Goal: Task Accomplishment & Management: Use online tool/utility

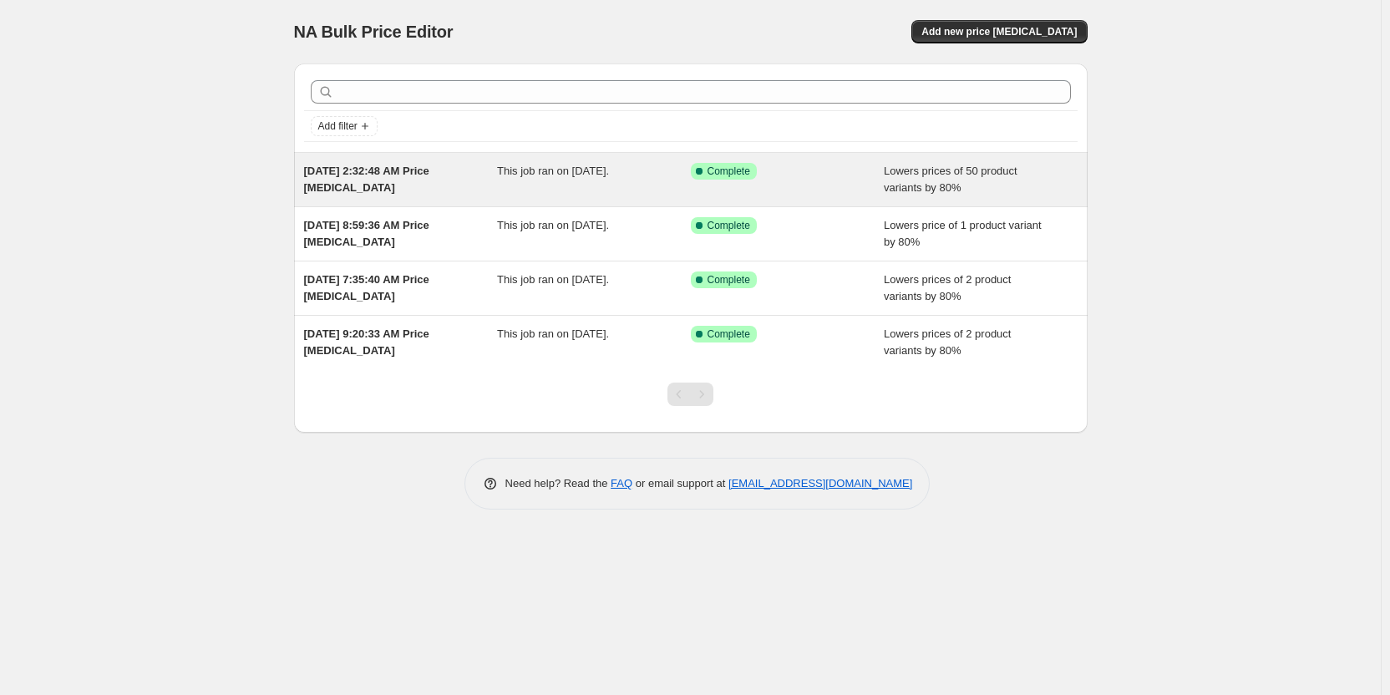
drag, startPoint x: 829, startPoint y: 178, endPoint x: 805, endPoint y: 186, distance: 24.8
click at [805, 186] on div "Success Complete Complete" at bounding box center [788, 179] width 194 height 33
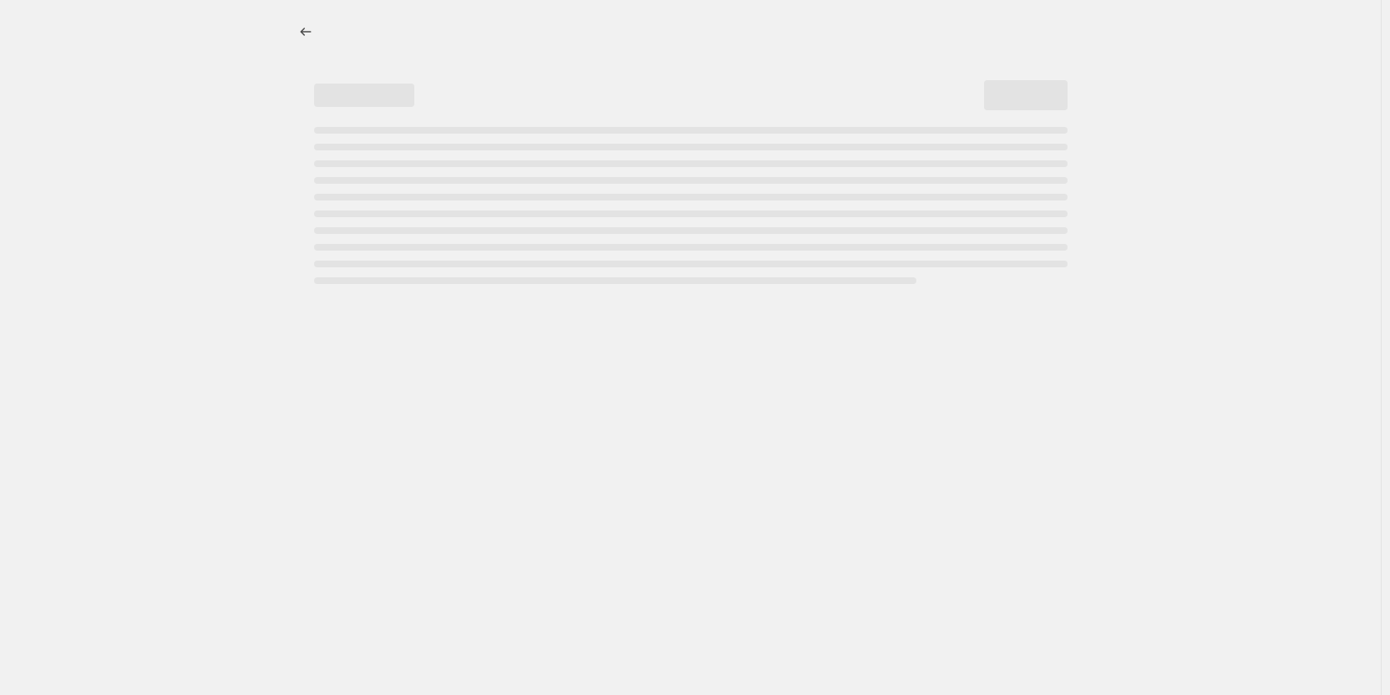
select select "percentage"
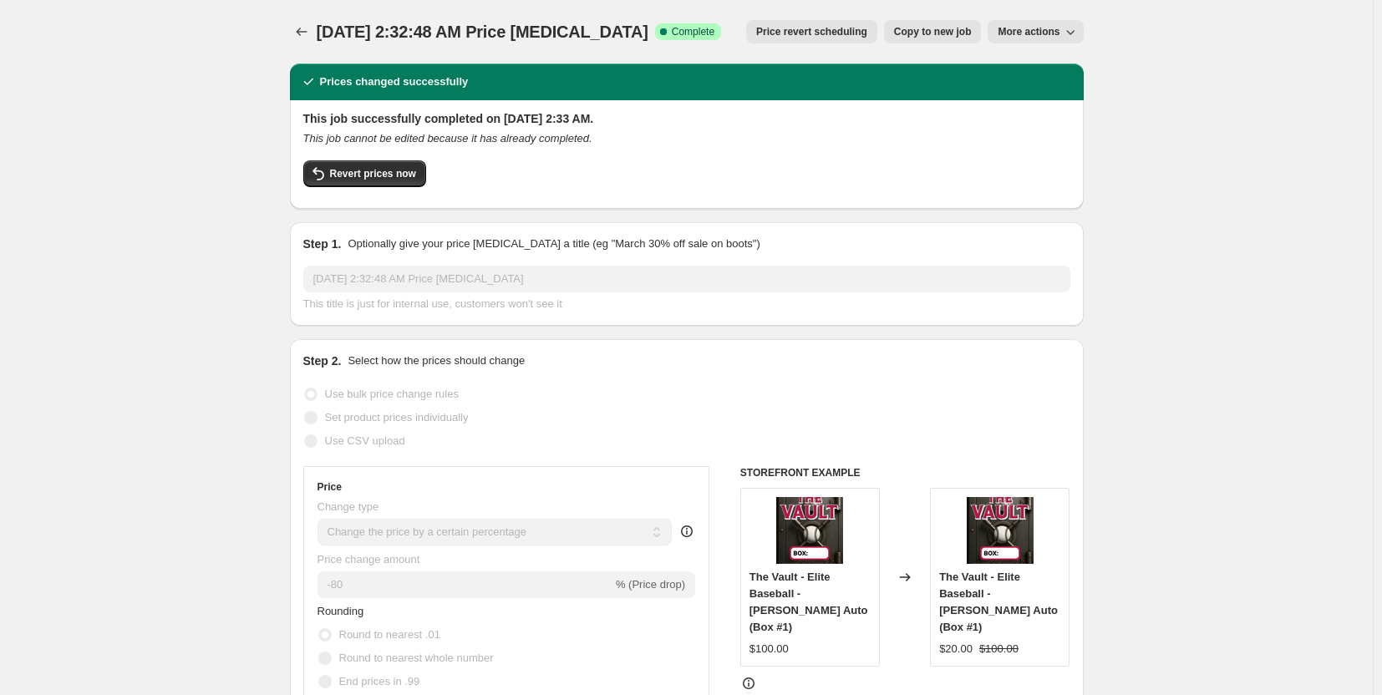
click at [821, 29] on span "Price revert scheduling" at bounding box center [811, 31] width 111 height 13
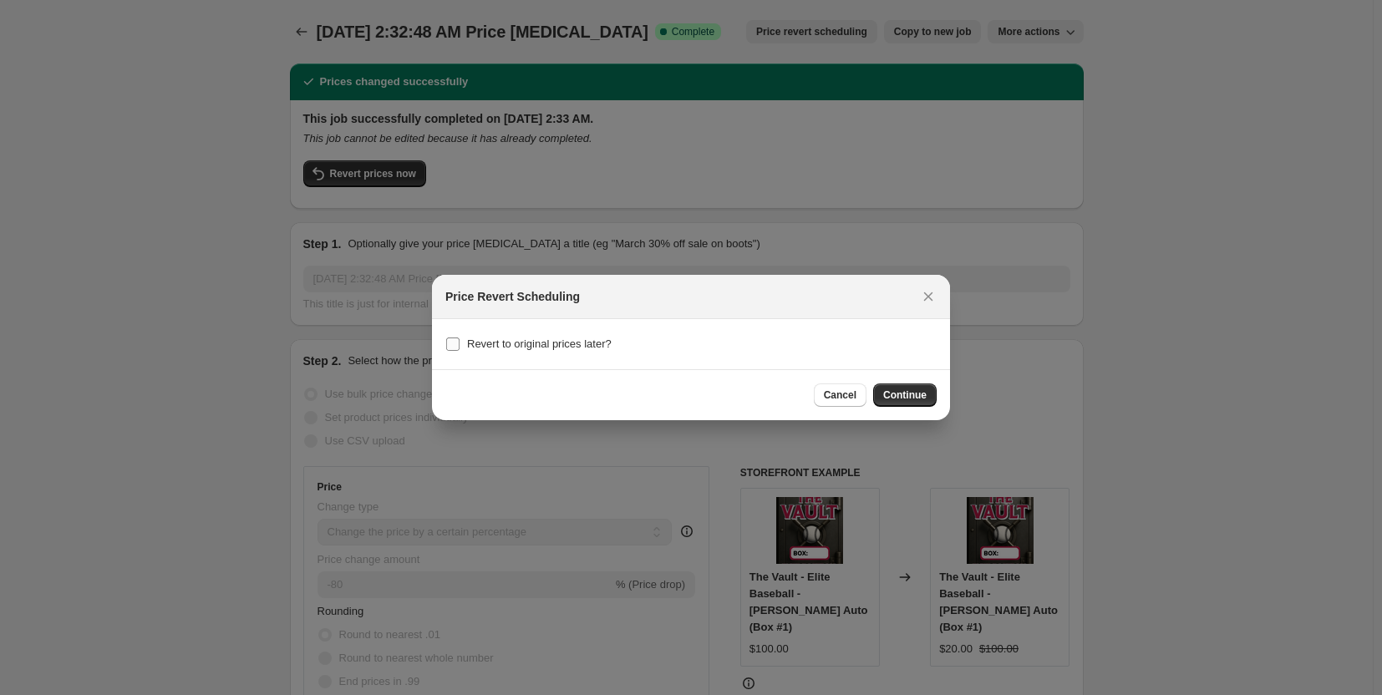
click at [458, 345] on input "Revert to original prices later?" at bounding box center [452, 344] width 13 height 13
checkbox input "true"
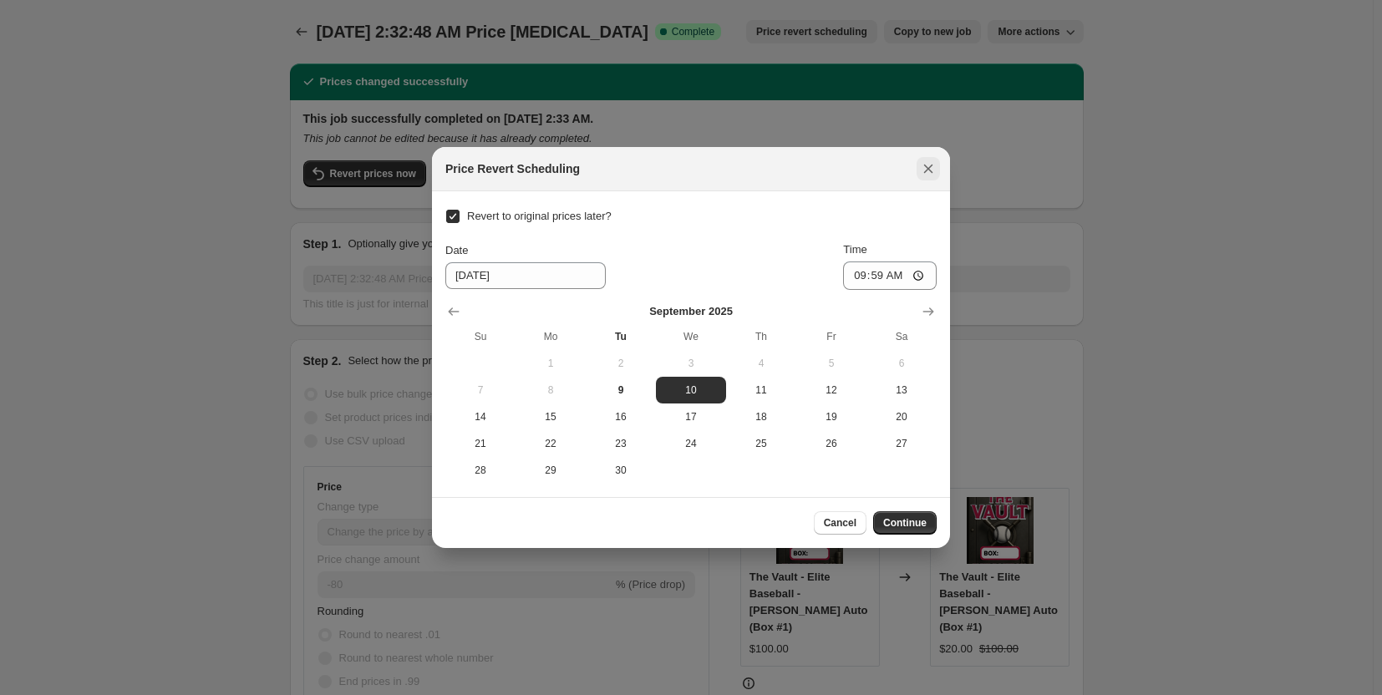
click at [931, 166] on icon "Close" at bounding box center [928, 169] width 9 height 9
checkbox input "false"
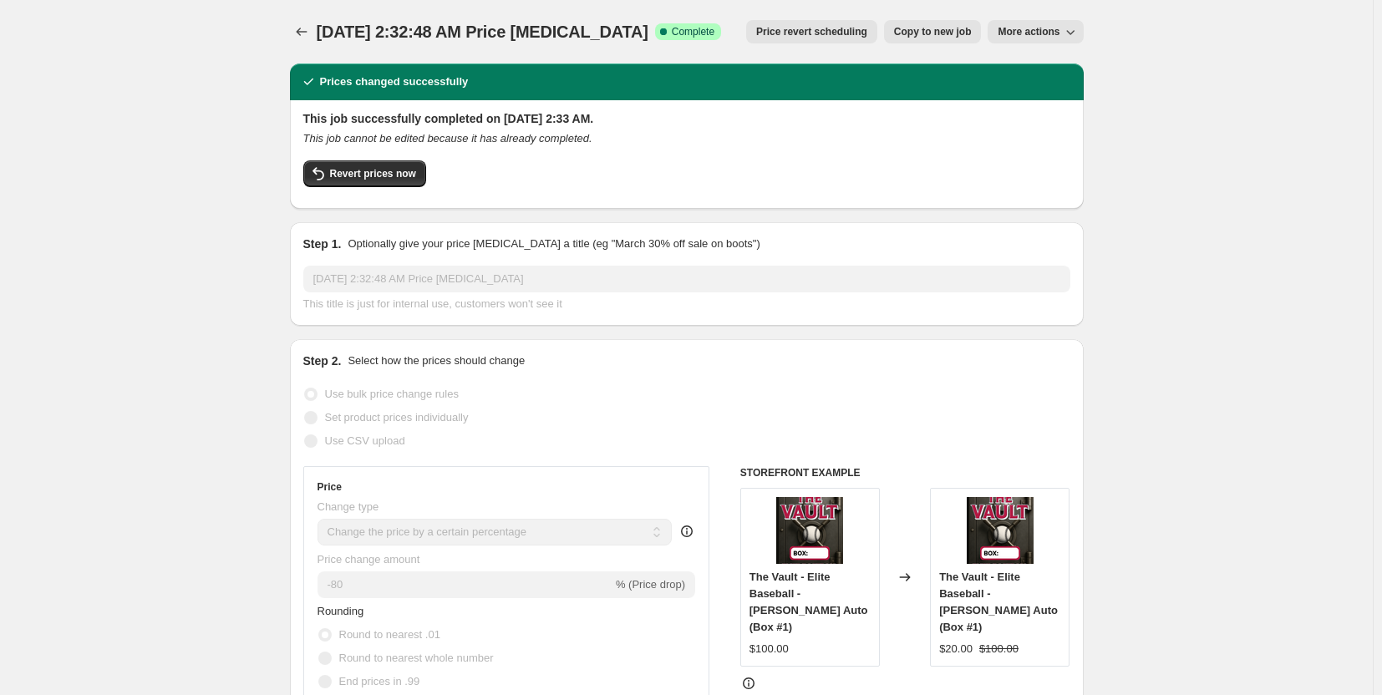
click at [1042, 30] on span "More actions" at bounding box center [1029, 31] width 62 height 13
click at [1043, 97] on span "Delete job" at bounding box center [1029, 95] width 49 height 13
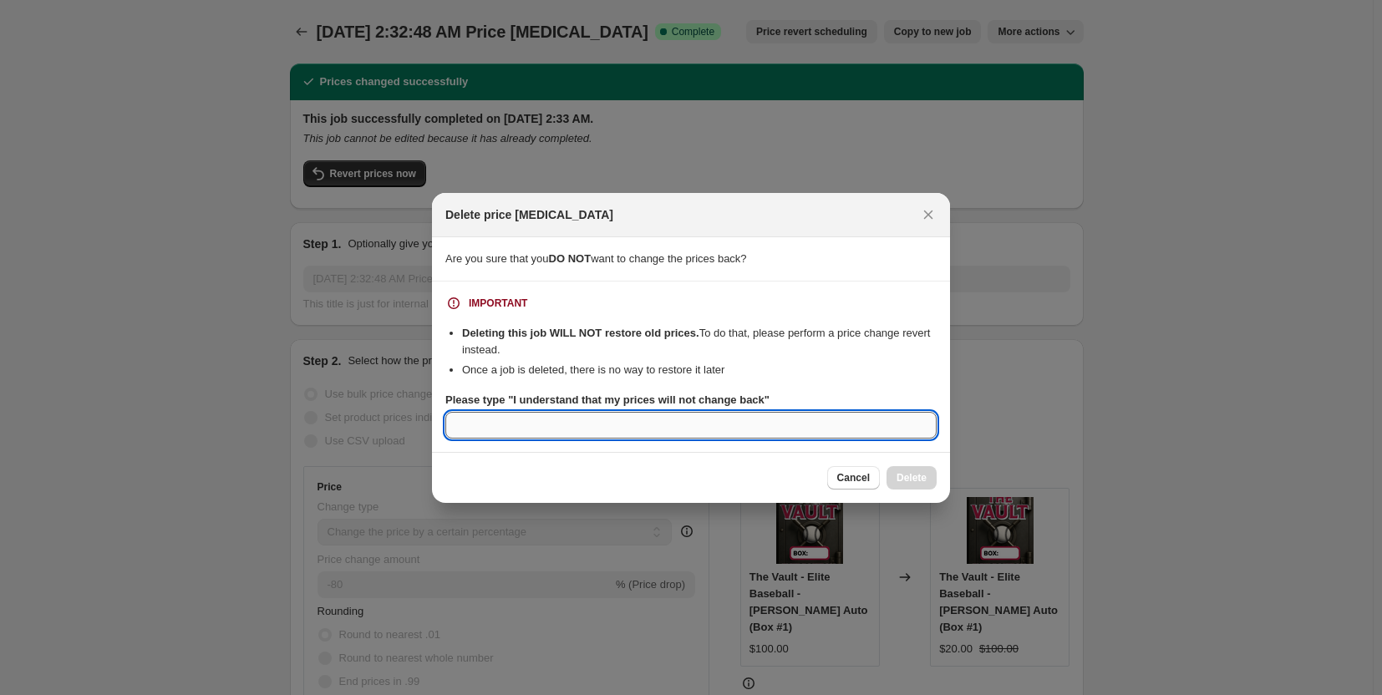
click at [617, 425] on input "Please type "I understand that my prices will not change back"" at bounding box center [690, 425] width 491 height 27
click at [861, 480] on span "Cancel" at bounding box center [853, 477] width 33 height 13
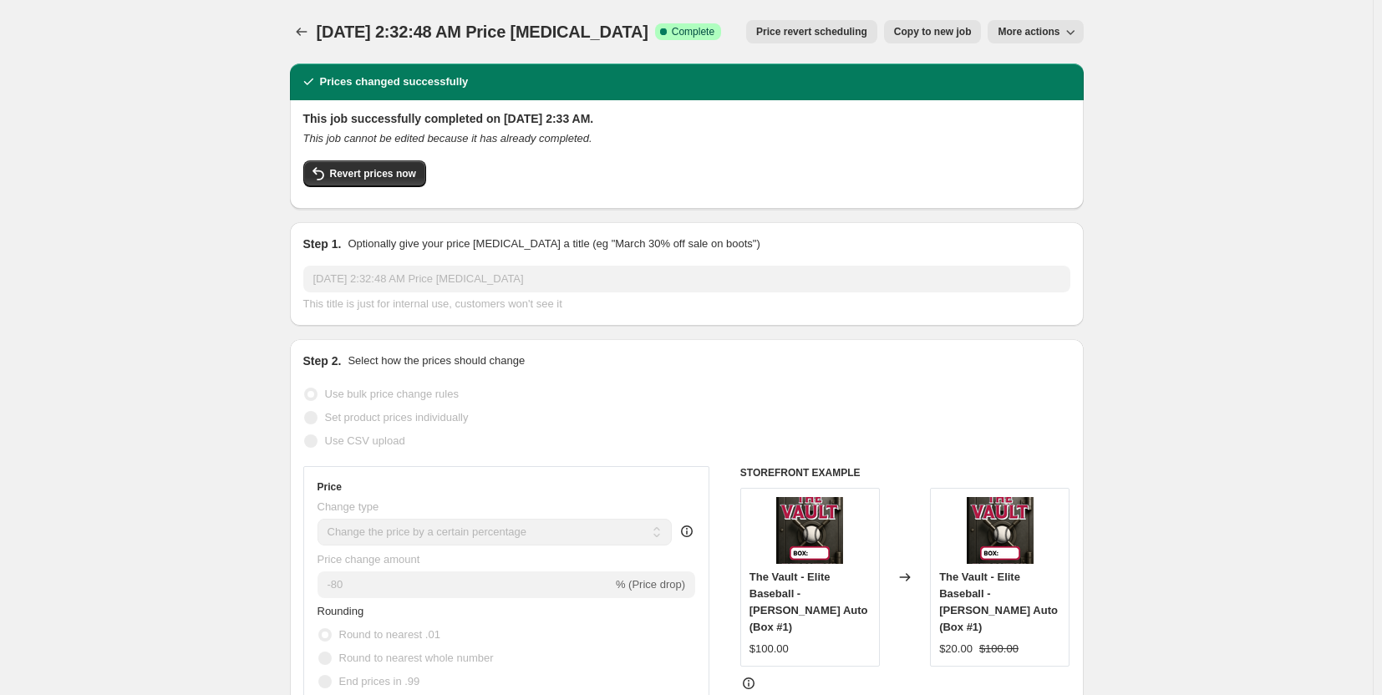
click at [838, 32] on span "Price revert scheduling" at bounding box center [811, 31] width 111 height 13
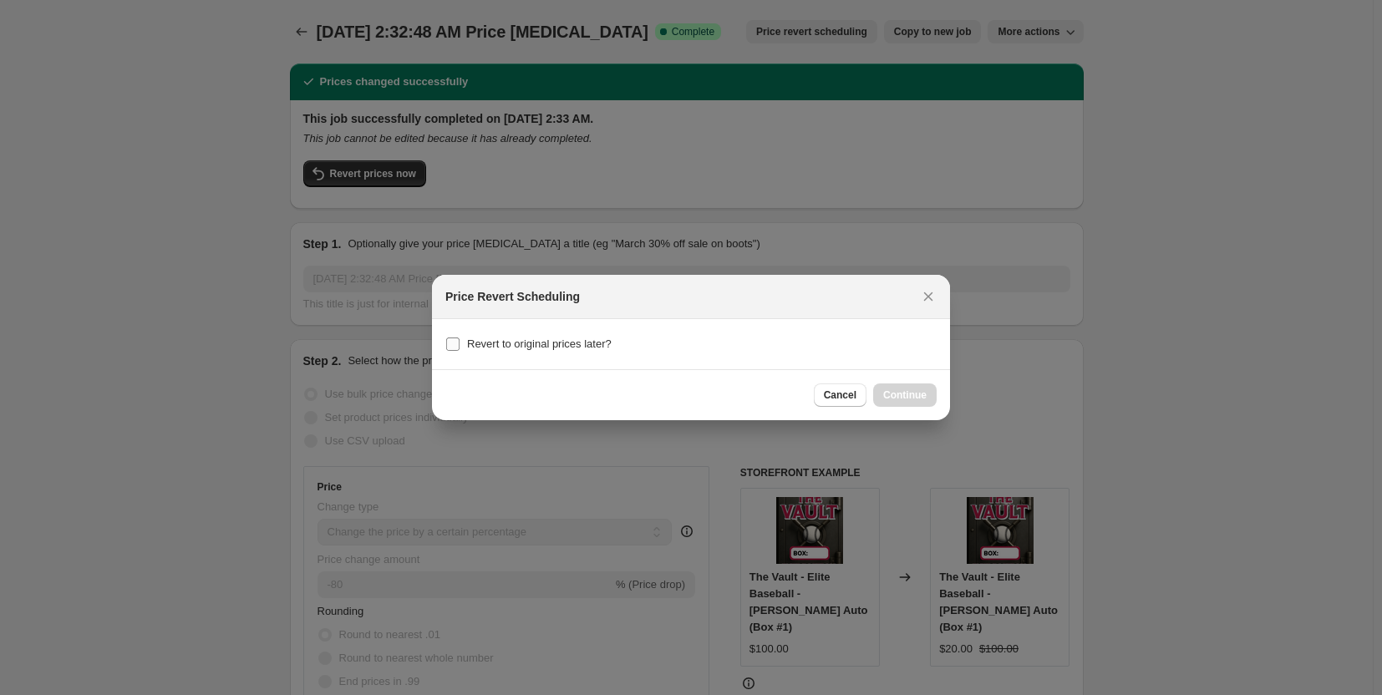
click at [456, 345] on input "Revert to original prices later?" at bounding box center [452, 344] width 13 height 13
checkbox input "true"
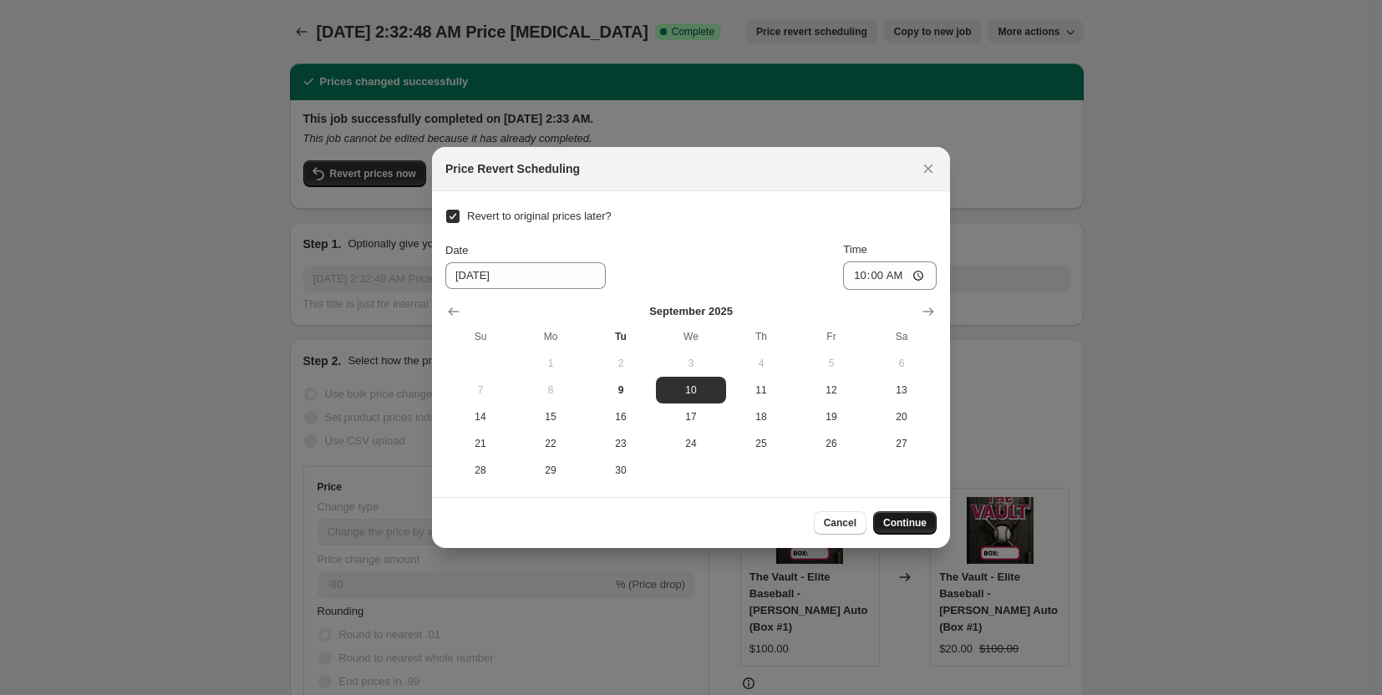
click at [914, 521] on span "Continue" at bounding box center [904, 522] width 43 height 13
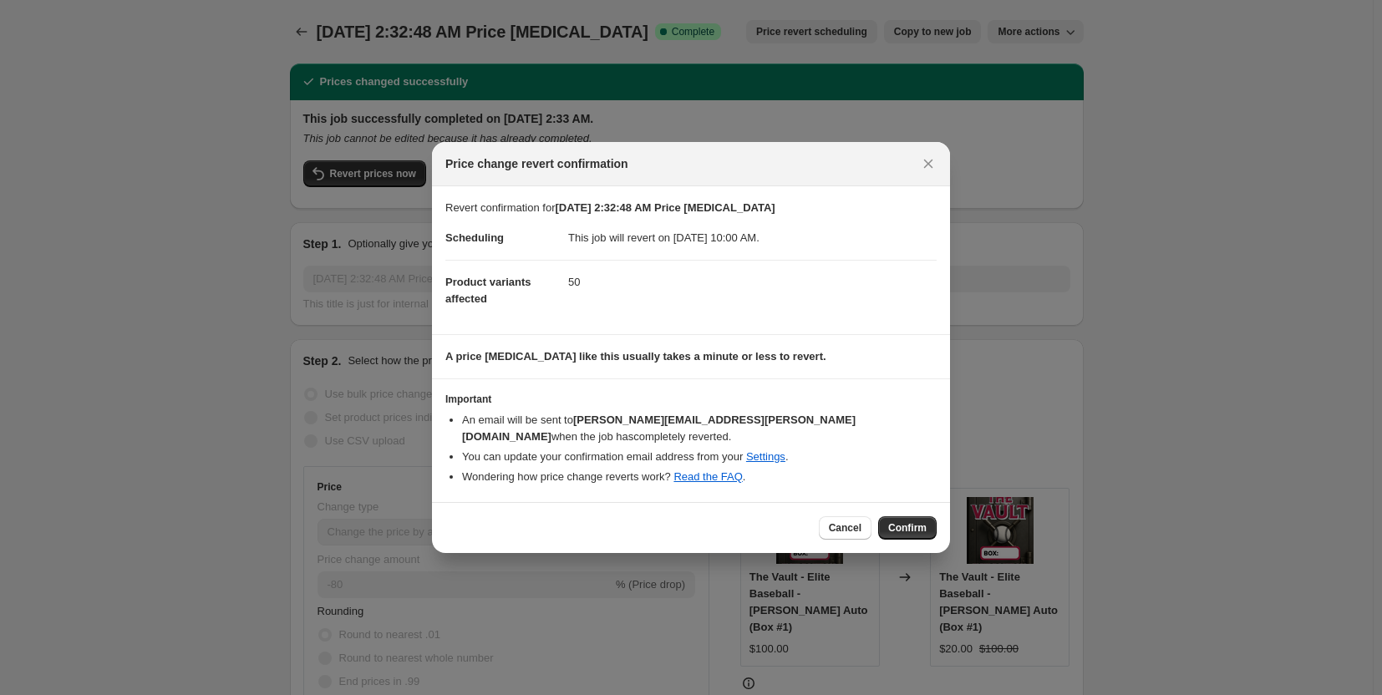
click at [914, 521] on span "Confirm" at bounding box center [907, 527] width 38 height 13
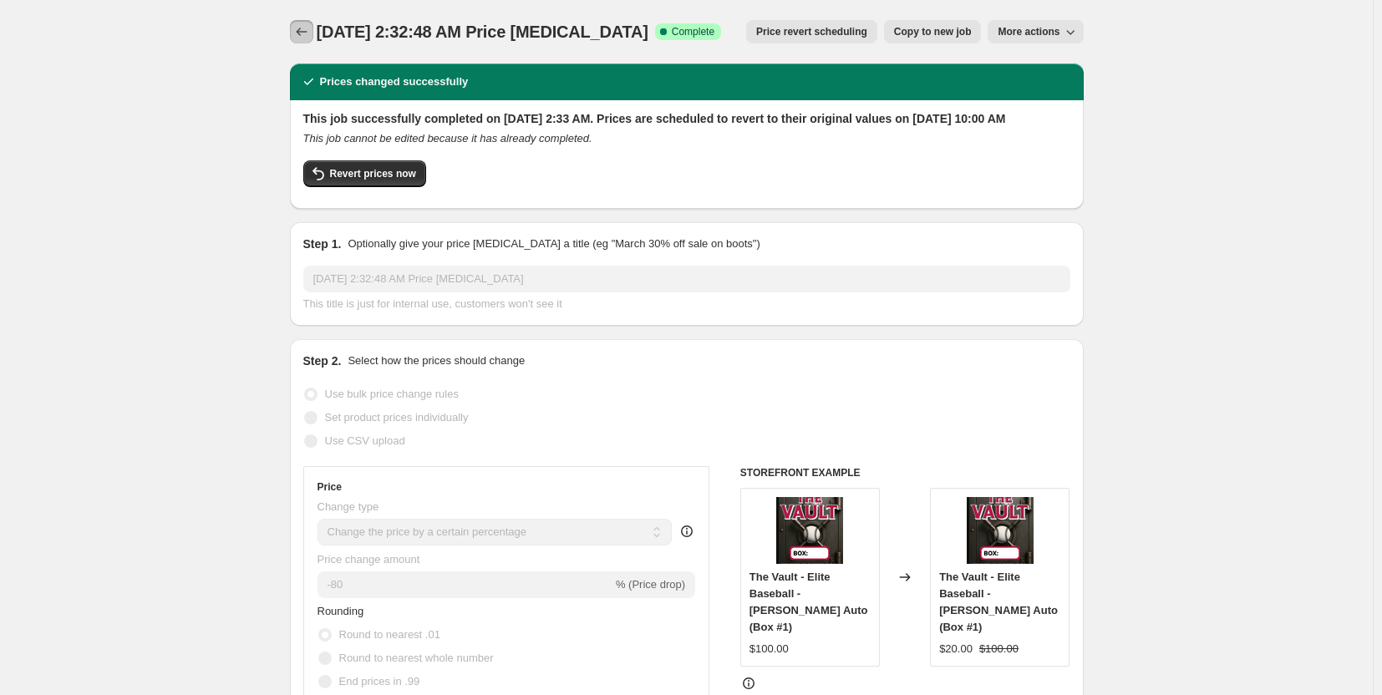
click at [304, 33] on icon "Price change jobs" at bounding box center [301, 31] width 17 height 17
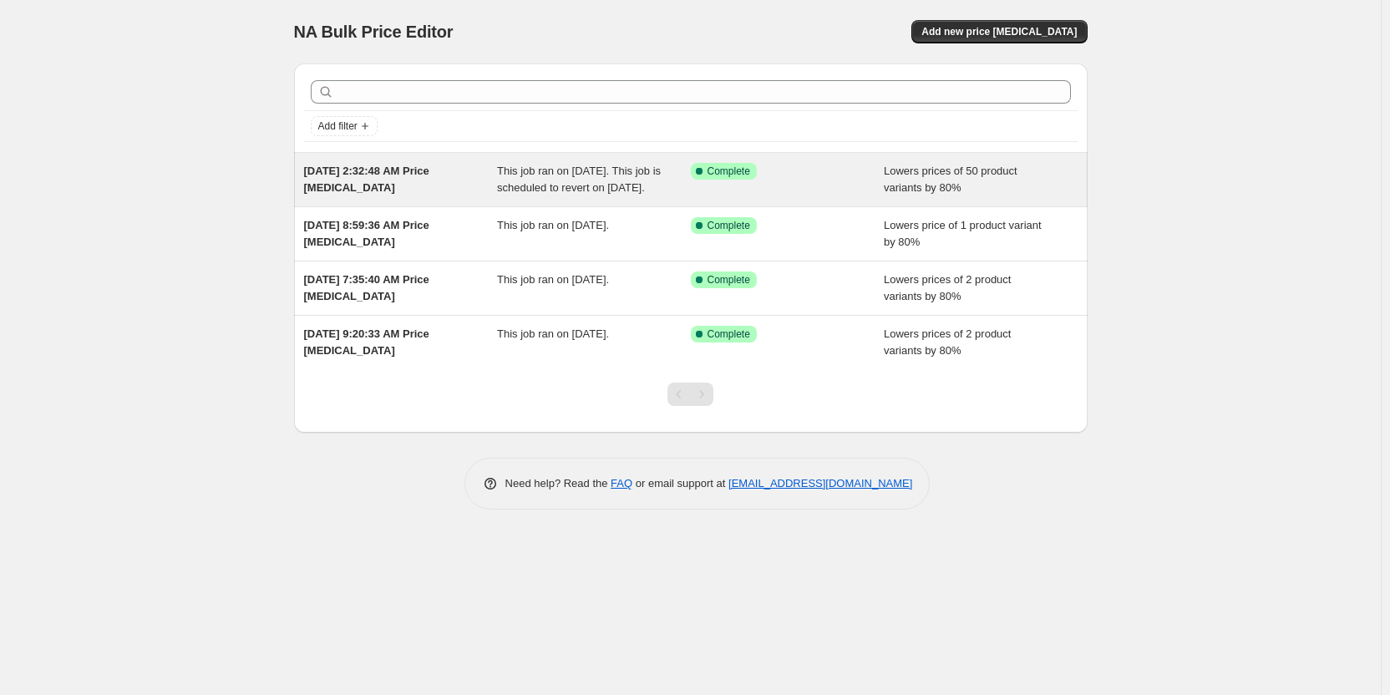
click at [568, 182] on span "This job ran on [DATE]. This job is scheduled to revert on [DATE]." at bounding box center [579, 179] width 164 height 29
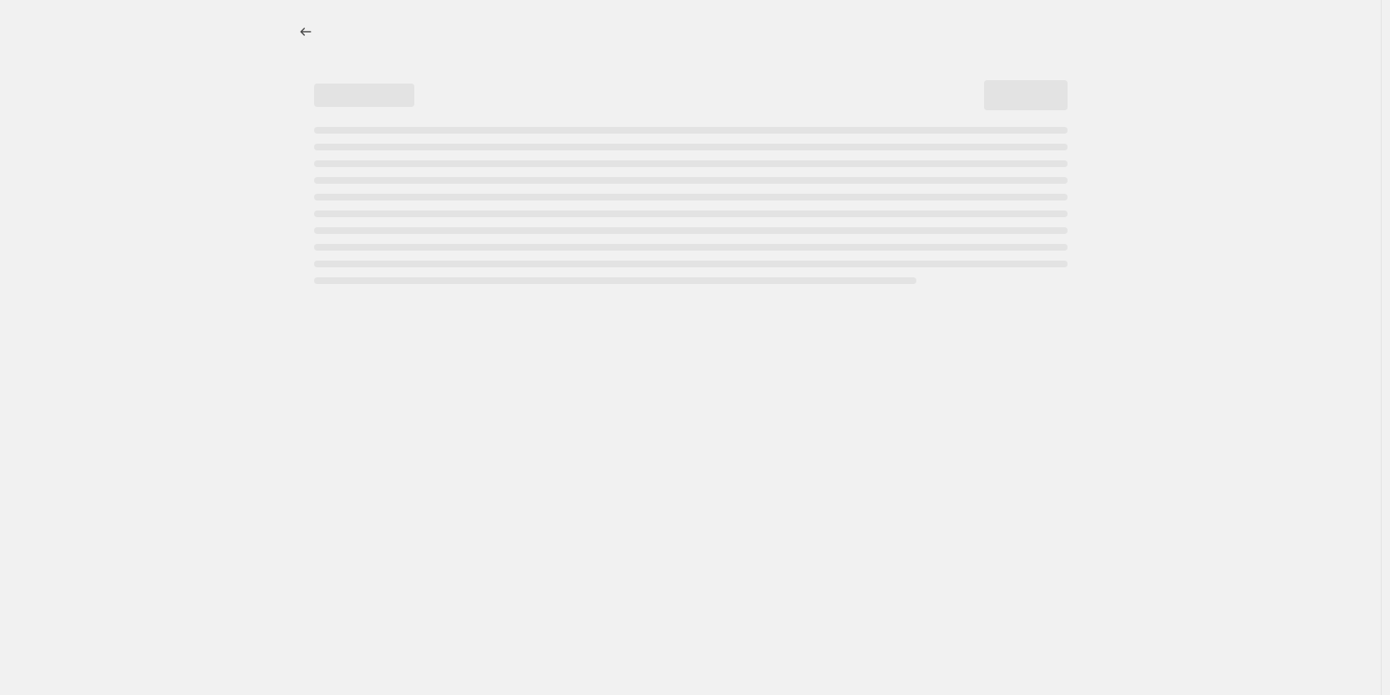
select select "percentage"
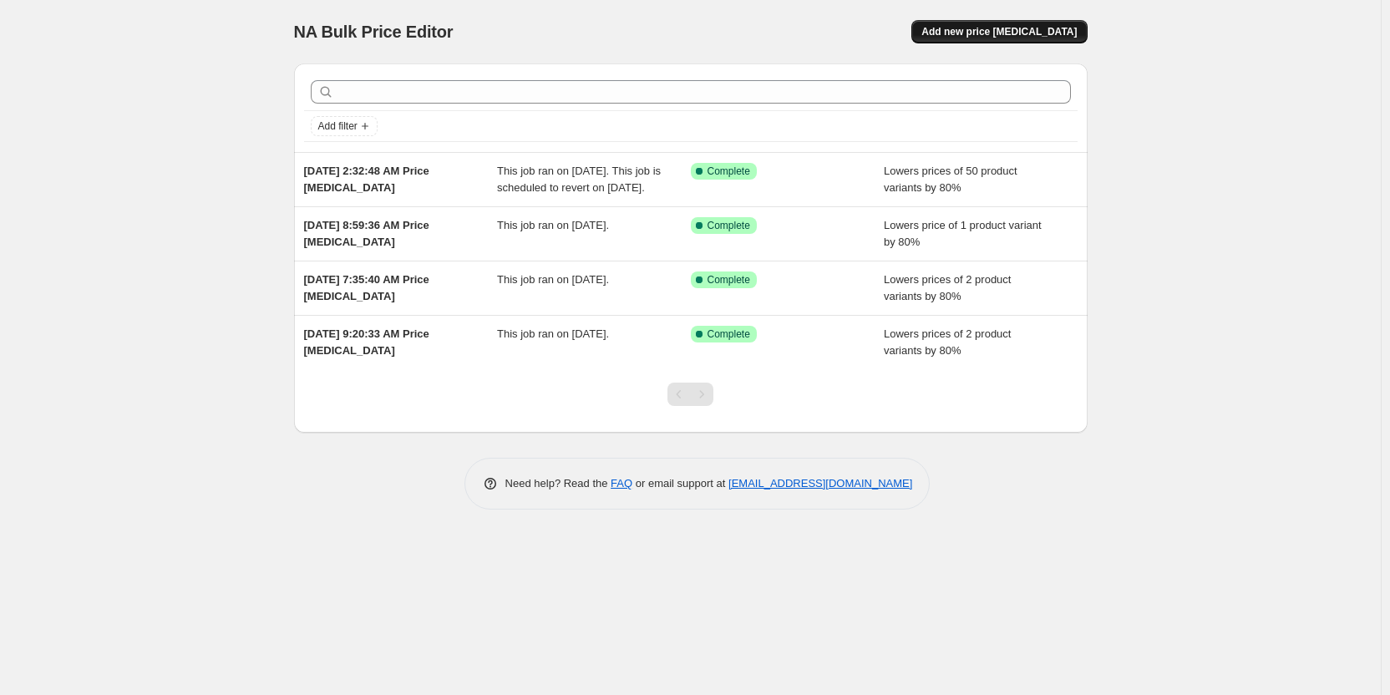
click at [1008, 33] on span "Add new price change job" at bounding box center [999, 31] width 155 height 13
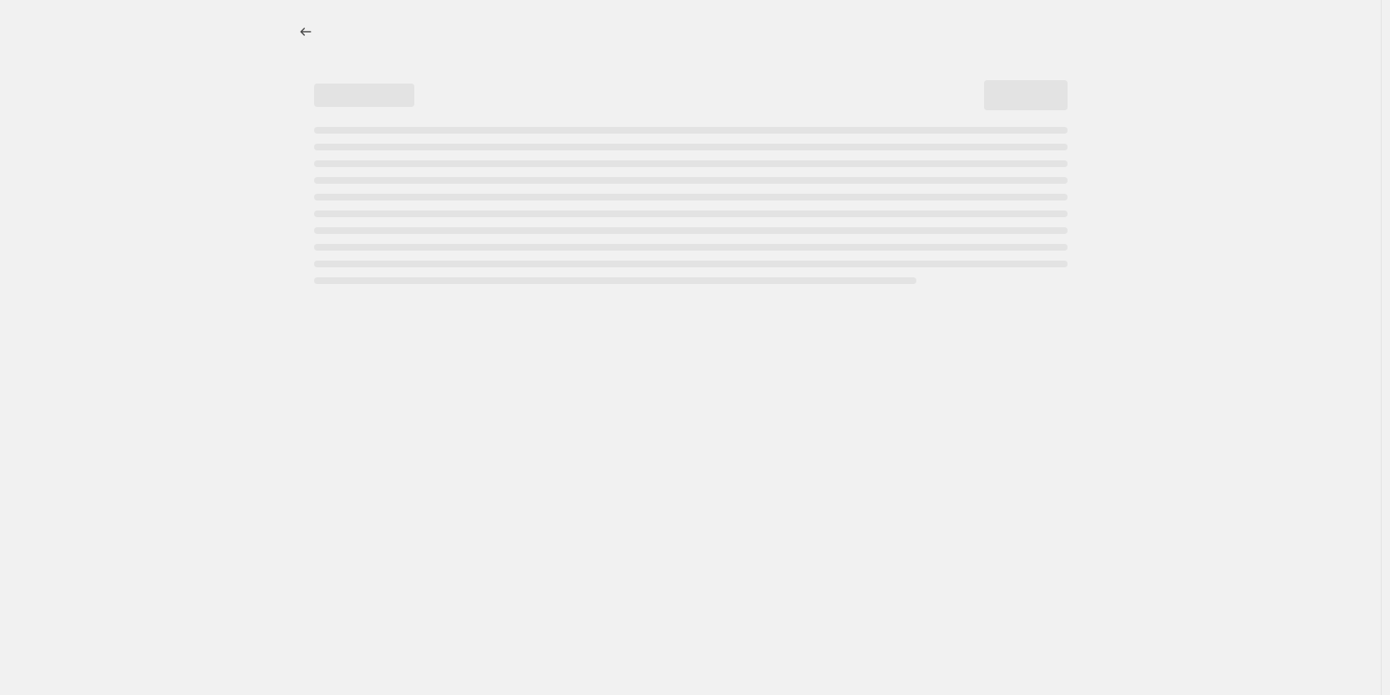
select select "percentage"
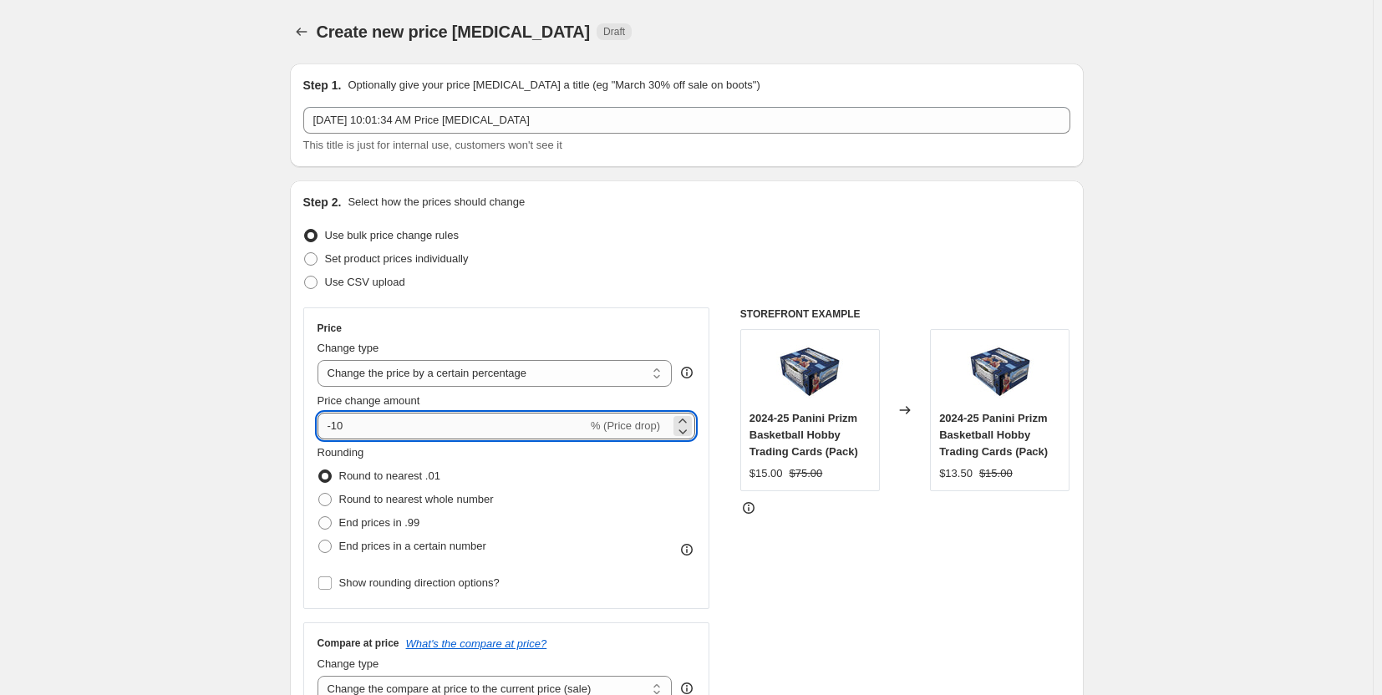
drag, startPoint x: 352, startPoint y: 427, endPoint x: 338, endPoint y: 423, distance: 14.0
click at [338, 423] on input "-10" at bounding box center [452, 426] width 270 height 27
drag, startPoint x: 368, startPoint y: 428, endPoint x: 336, endPoint y: 426, distance: 32.6
click at [336, 426] on input "-80" at bounding box center [452, 426] width 270 height 27
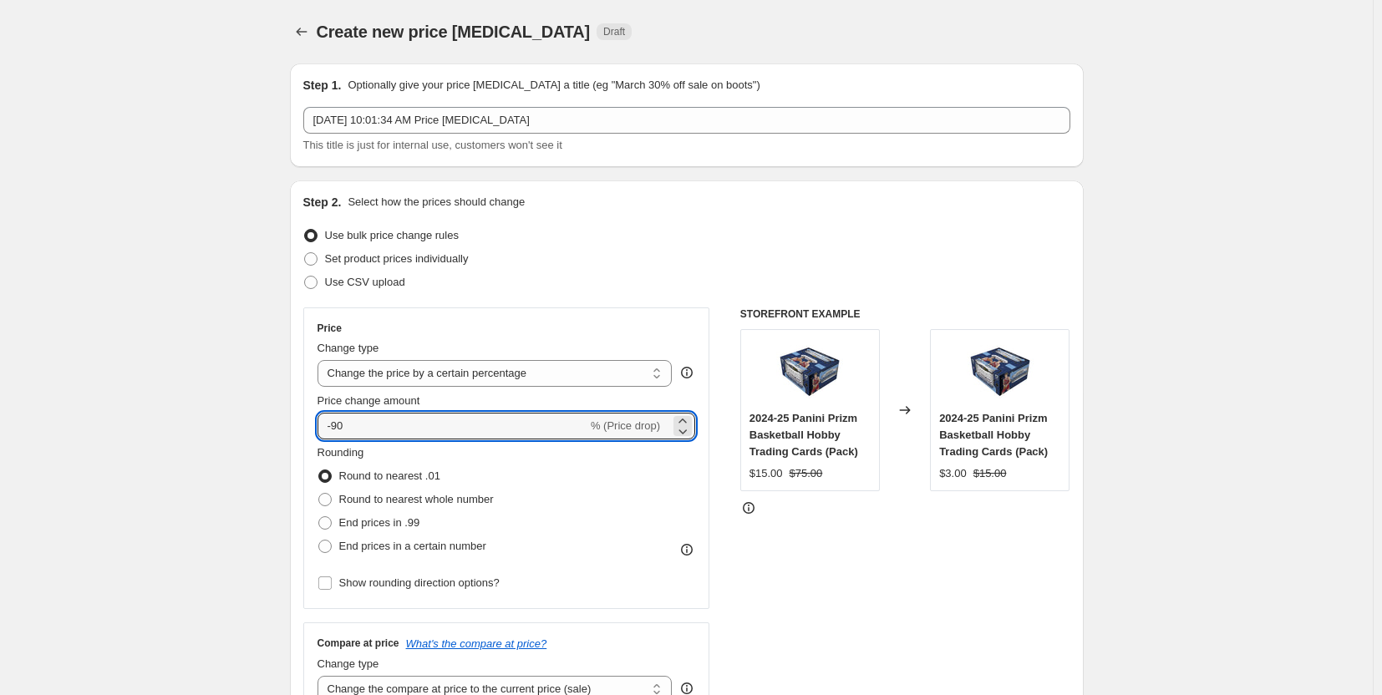
type input "-90"
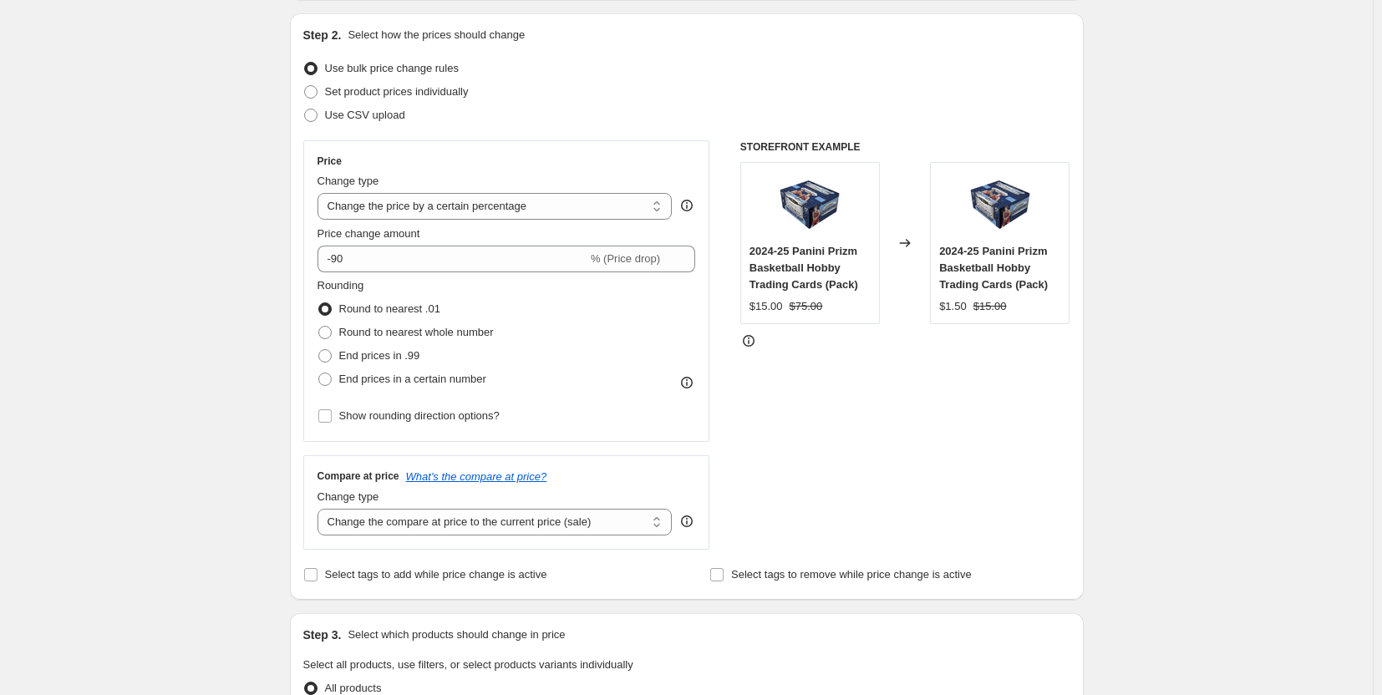
scroll to position [418, 0]
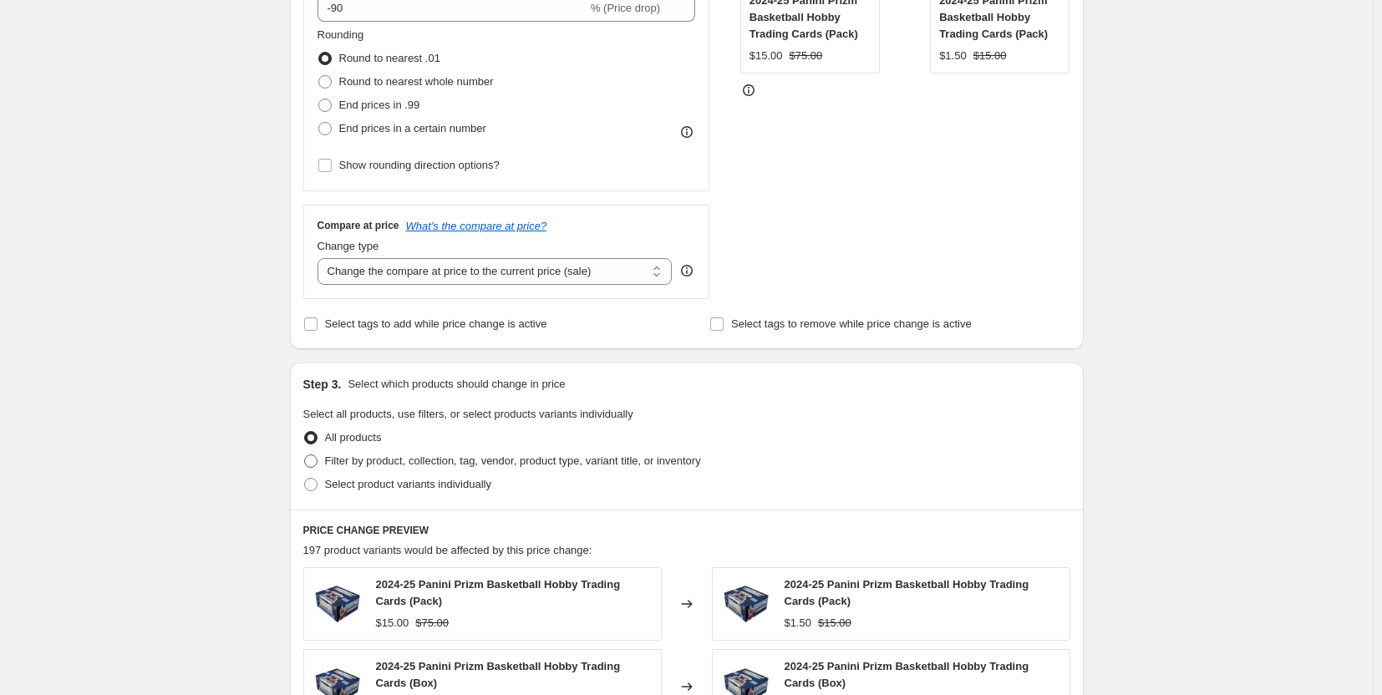
click at [315, 465] on span at bounding box center [310, 461] width 13 height 13
click at [305, 455] on input "Filter by product, collection, tag, vendor, product type, variant title, or inv…" at bounding box center [304, 455] width 1 height 1
radio input "true"
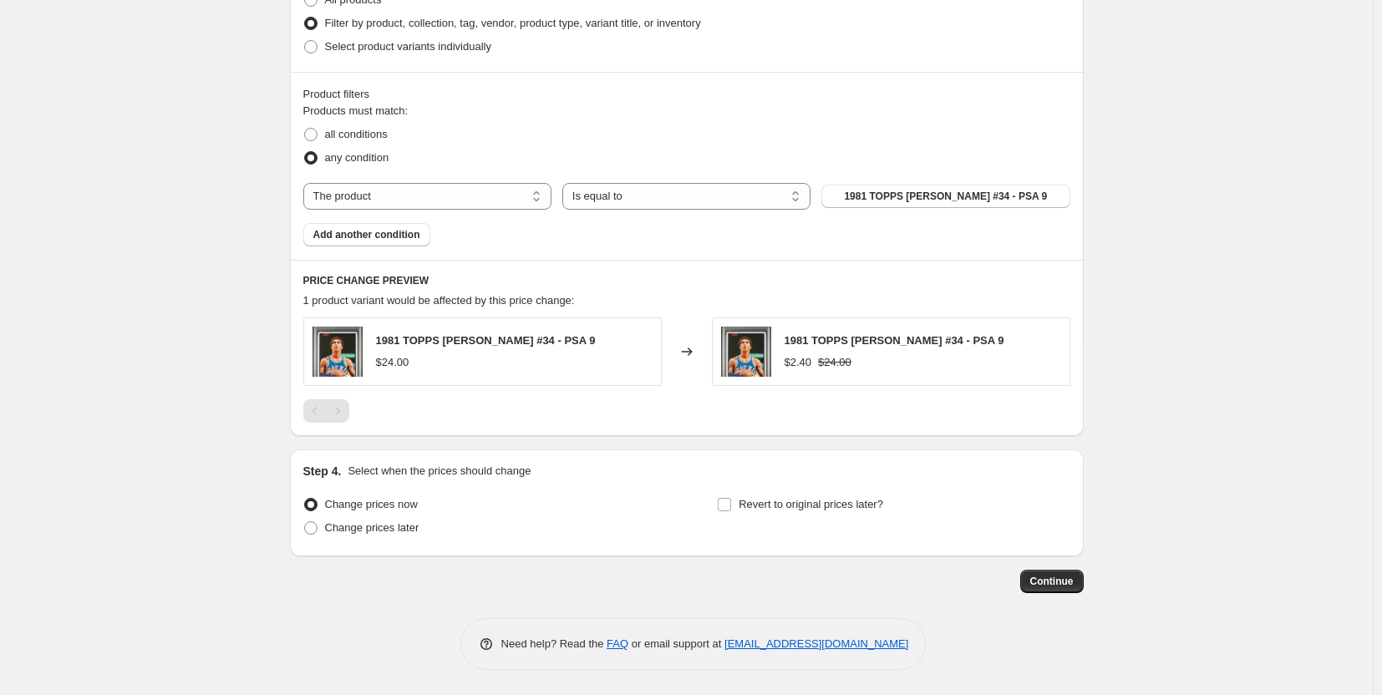
scroll to position [439, 0]
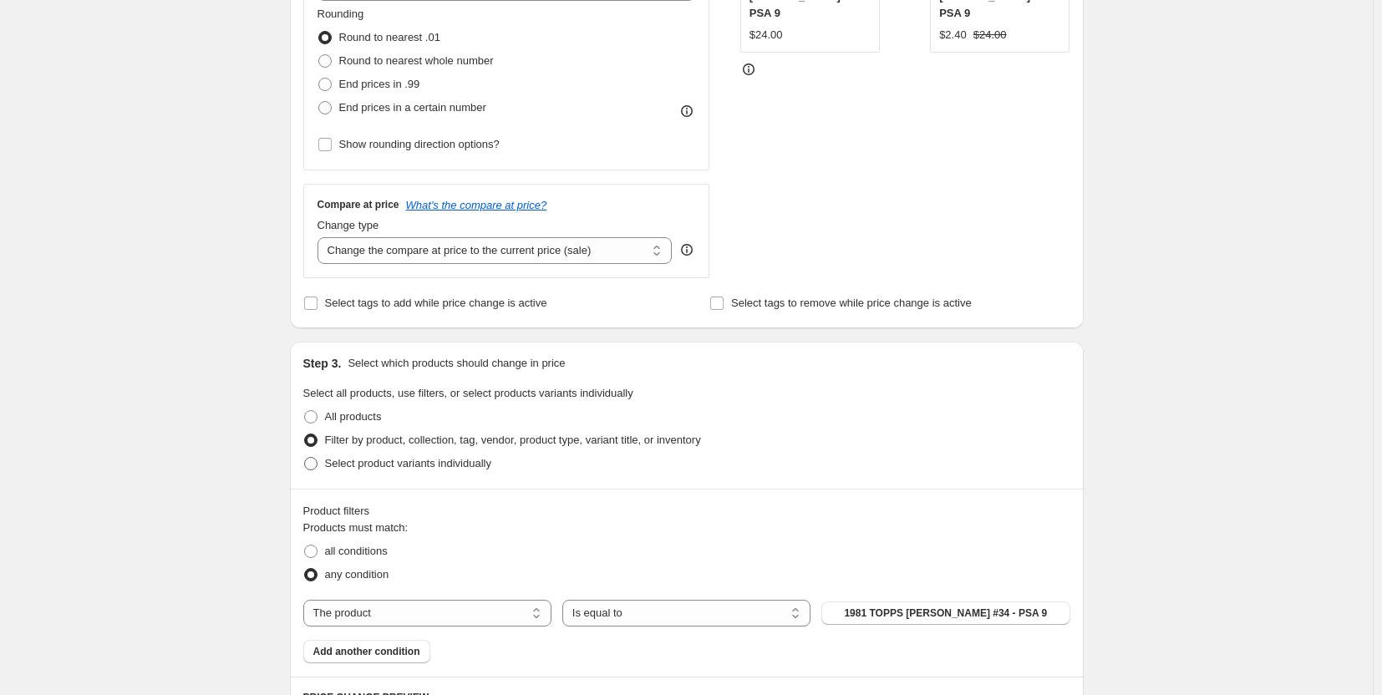
click at [317, 465] on span at bounding box center [310, 463] width 13 height 13
click at [305, 458] on input "Select product variants individually" at bounding box center [304, 457] width 1 height 1
radio input "true"
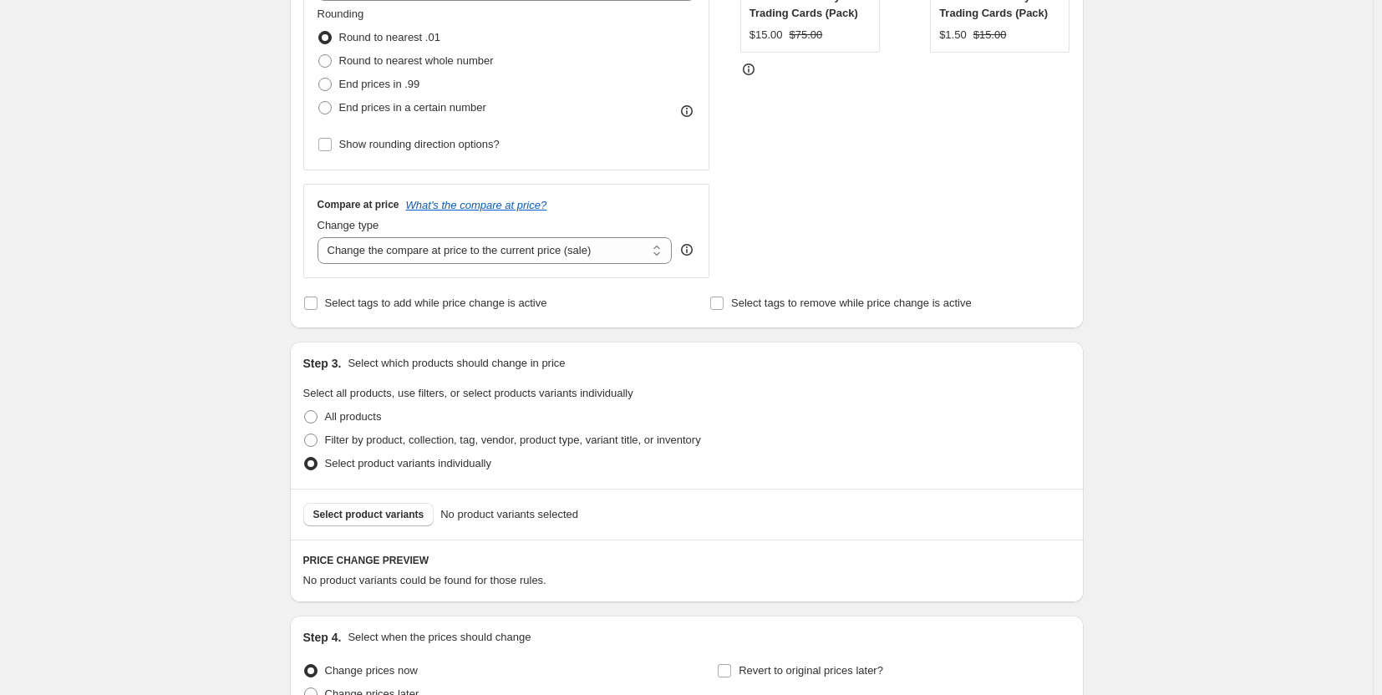
click at [472, 517] on span "No product variants selected" at bounding box center [509, 514] width 138 height 17
click at [379, 516] on span "Select product variants" at bounding box center [368, 514] width 111 height 13
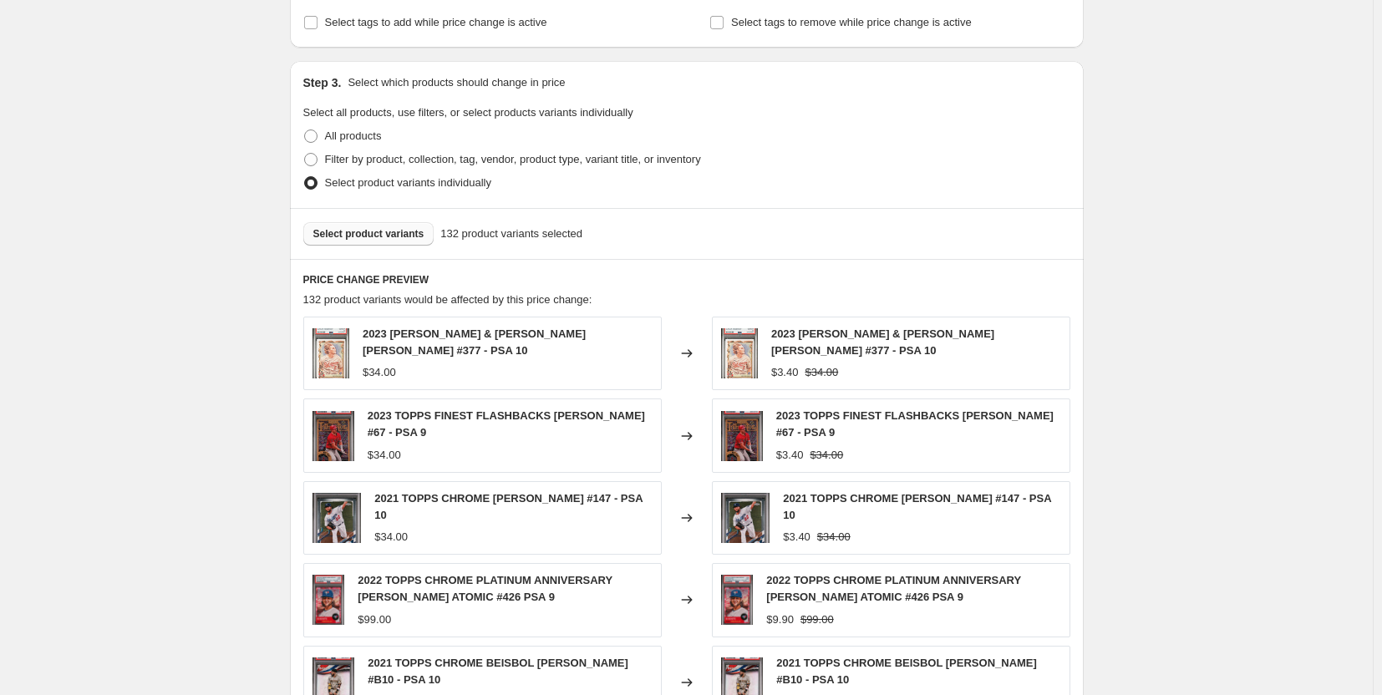
scroll to position [1054, 0]
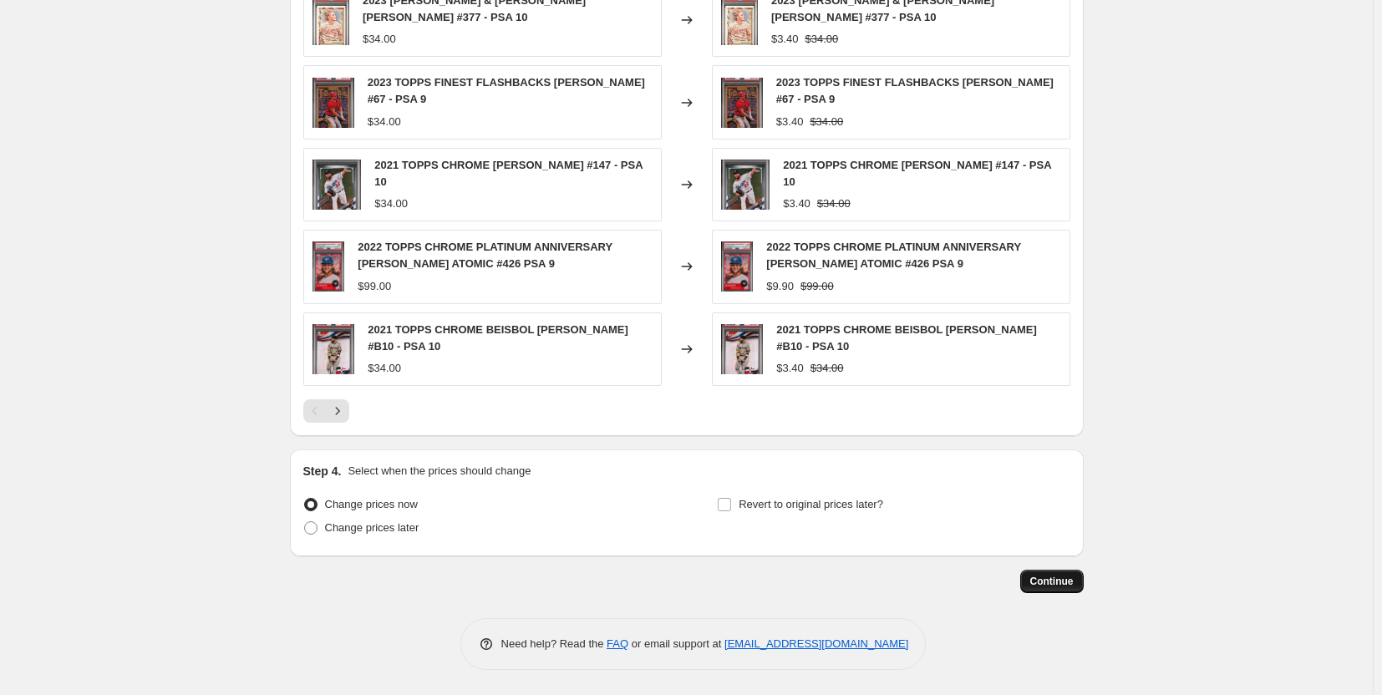
click at [1054, 582] on span "Continue" at bounding box center [1051, 581] width 43 height 13
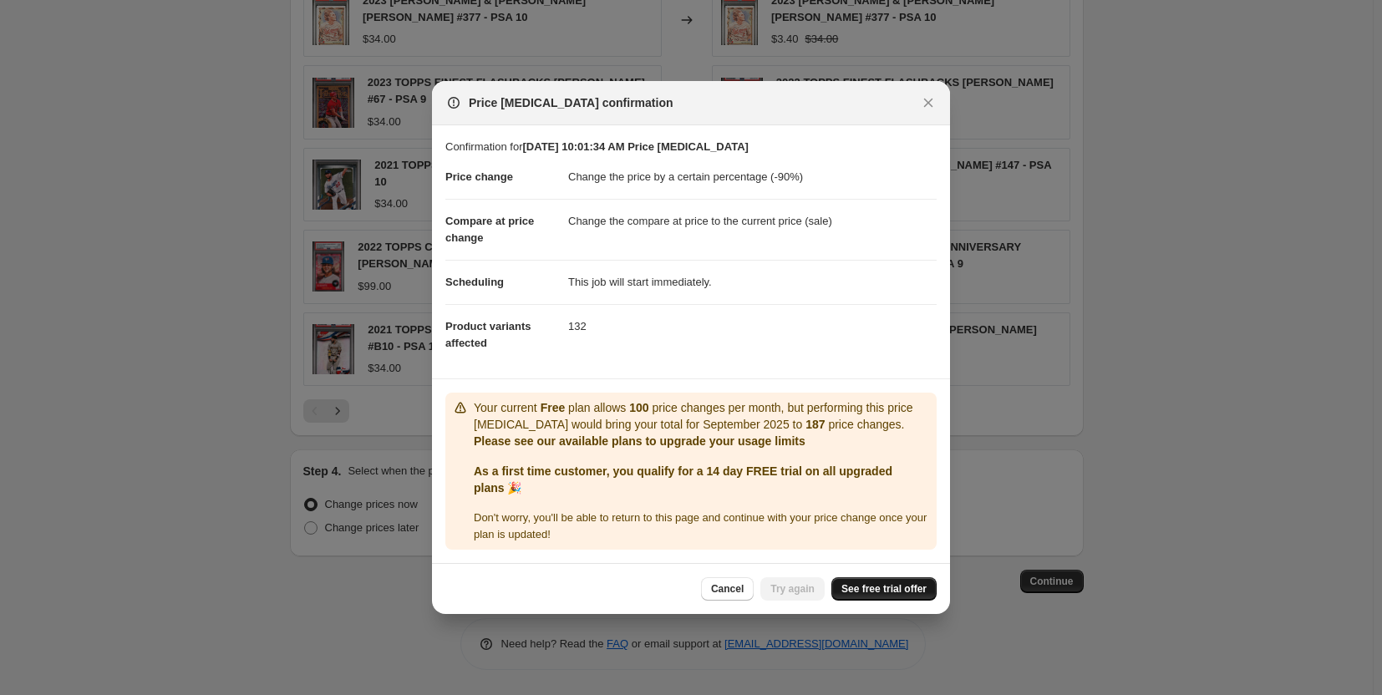
click at [878, 595] on span "See free trial offer" at bounding box center [883, 588] width 85 height 13
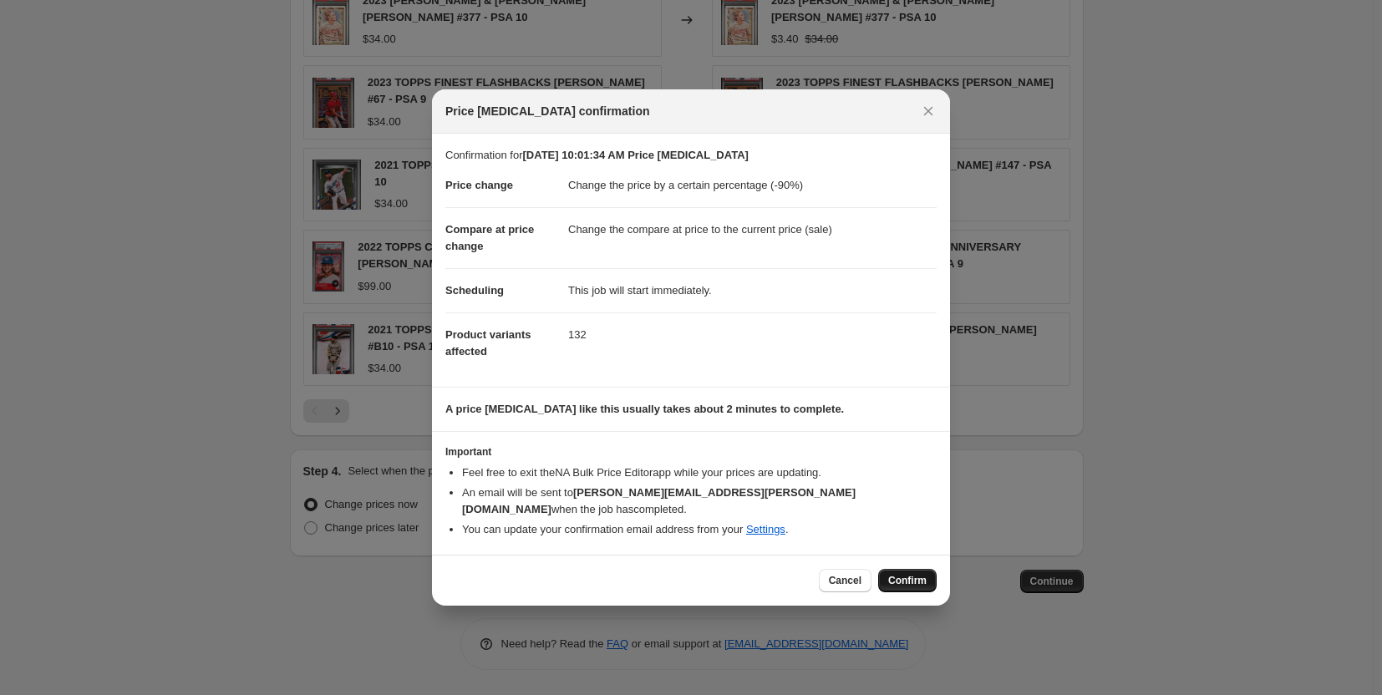
click at [904, 574] on span "Confirm" at bounding box center [907, 580] width 38 height 13
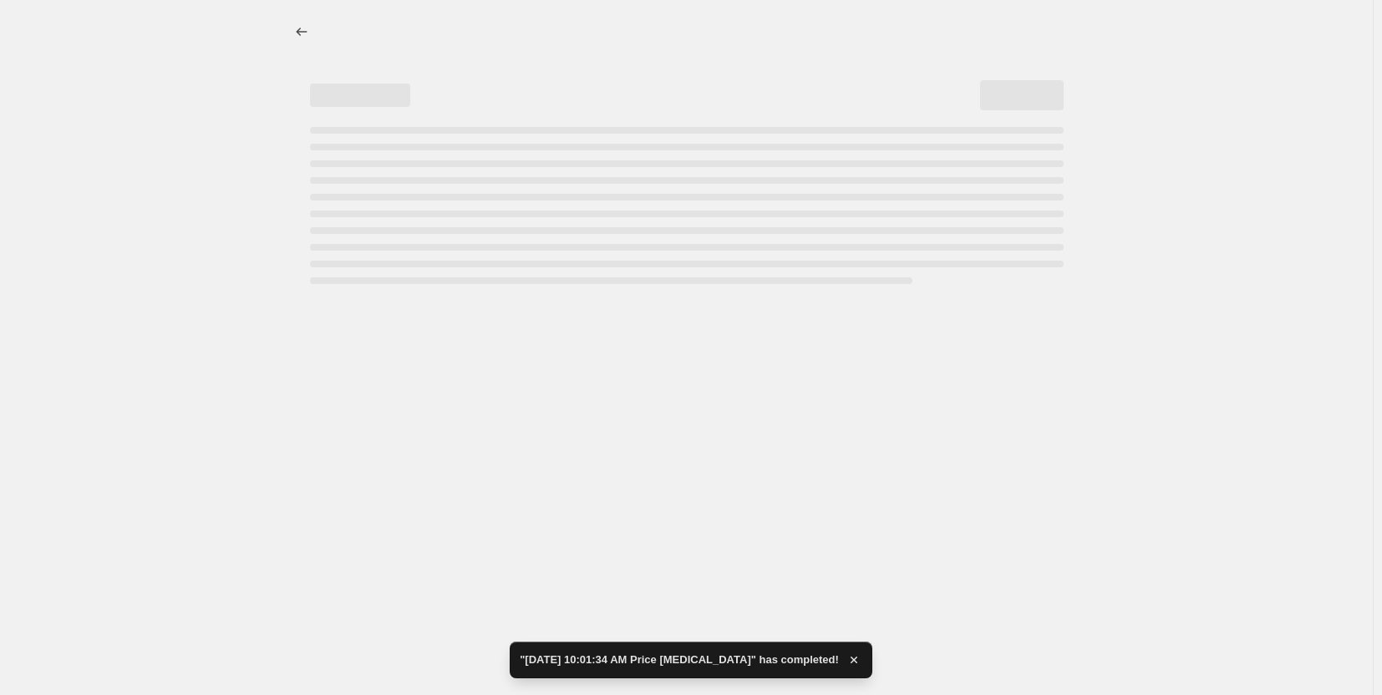
select select "percentage"
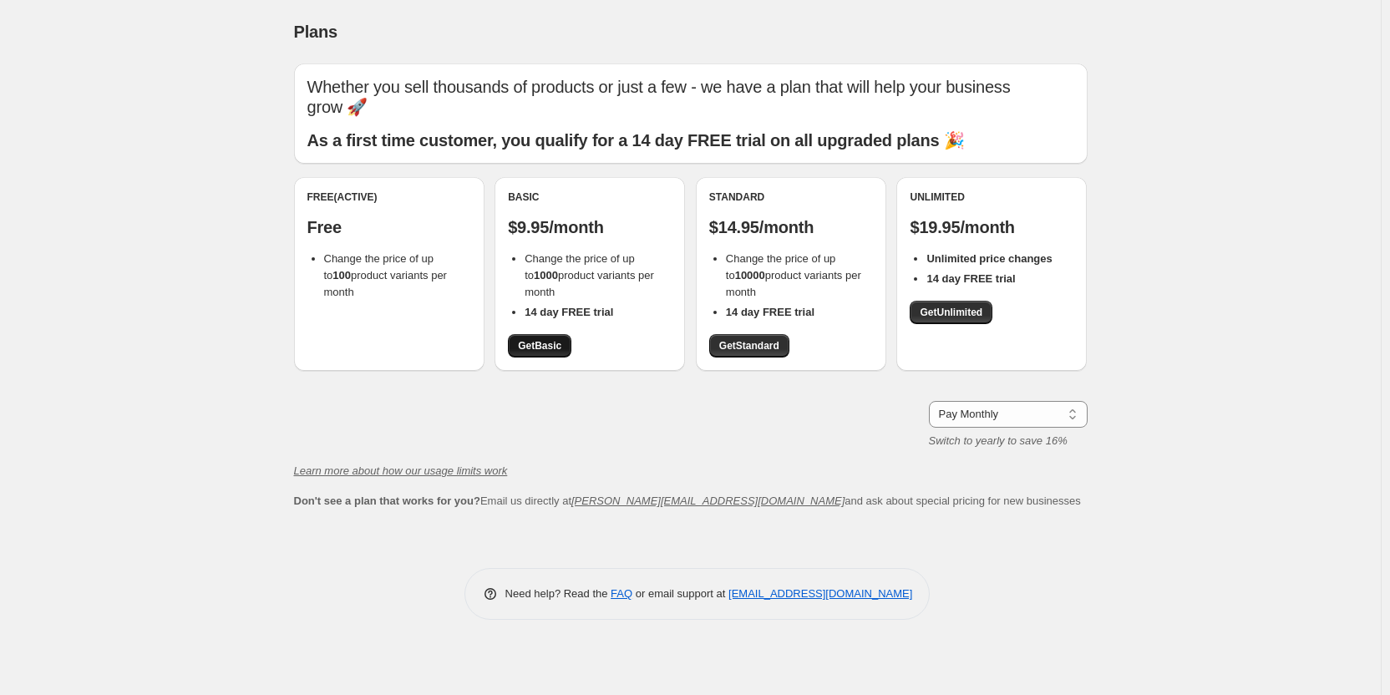
click at [541, 348] on span "Get Basic" at bounding box center [539, 345] width 43 height 13
